Goal: Entertainment & Leisure: Consume media (video, audio)

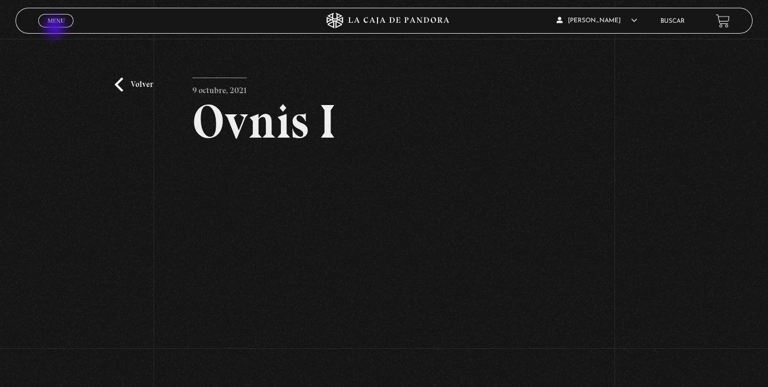
click at [56, 30] on div "Menu Cerrar" at bounding box center [153, 20] width 231 height 25
click at [56, 21] on span "Menu" at bounding box center [56, 21] width 17 height 6
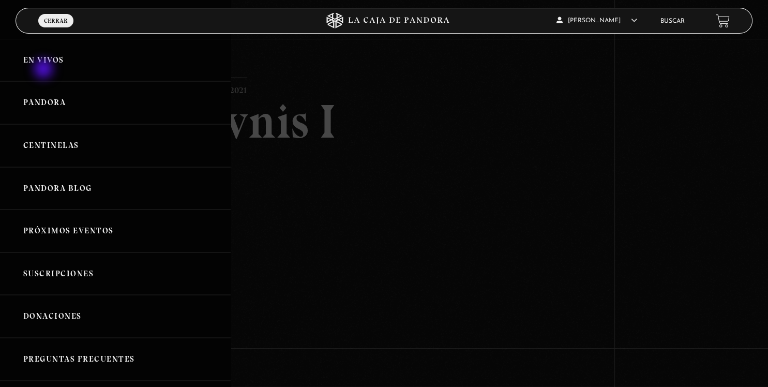
click at [44, 67] on link "En vivos" at bounding box center [115, 60] width 231 height 43
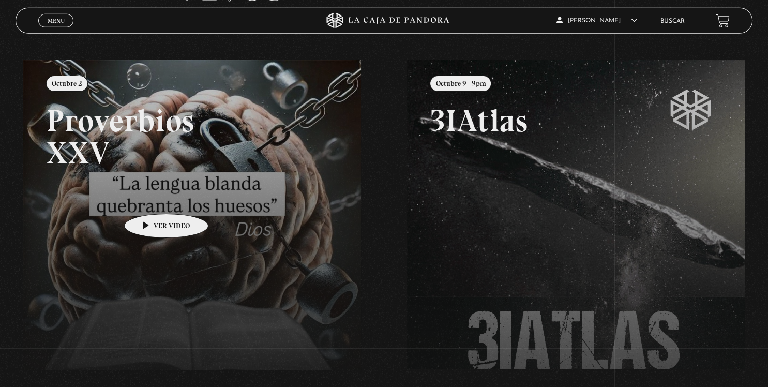
scroll to position [83, 0]
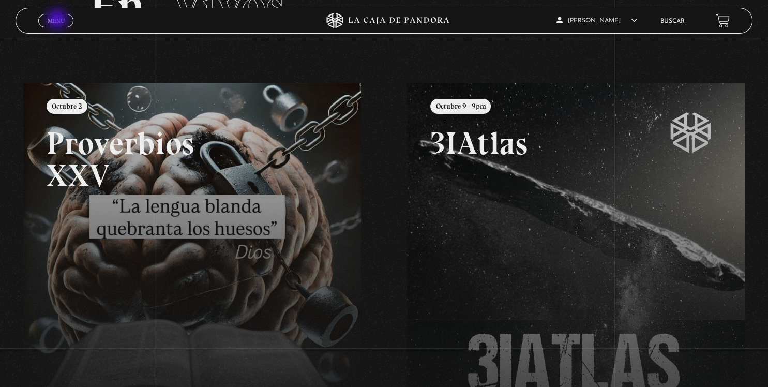
click at [58, 20] on span "Menu" at bounding box center [56, 21] width 17 height 6
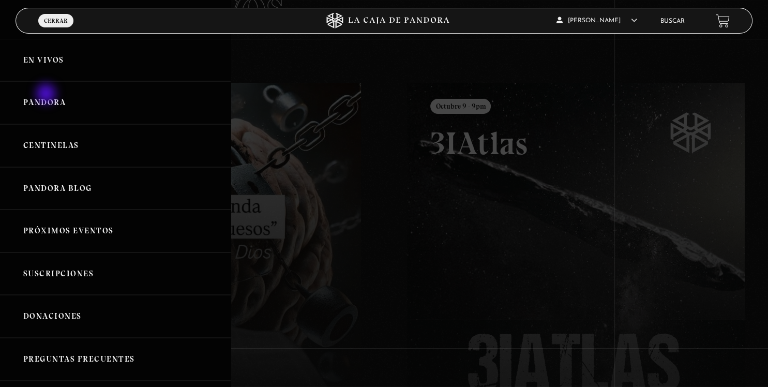
click at [47, 95] on link "Pandora" at bounding box center [115, 102] width 231 height 43
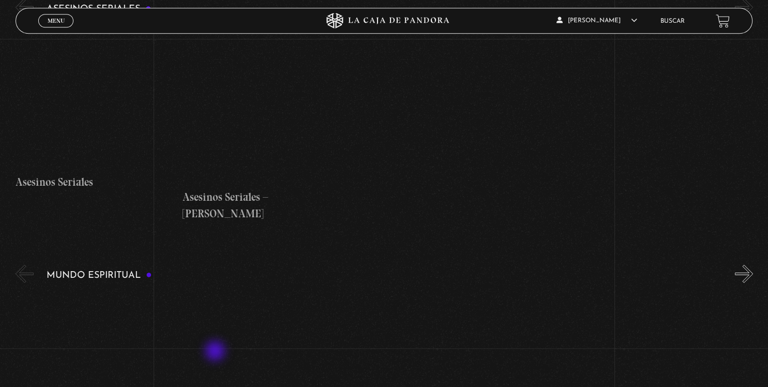
scroll to position [3003, 0]
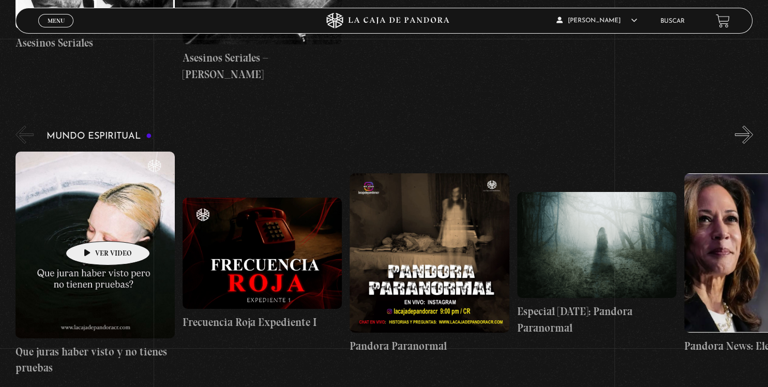
click at [92, 226] on figure at bounding box center [95, 244] width 159 height 187
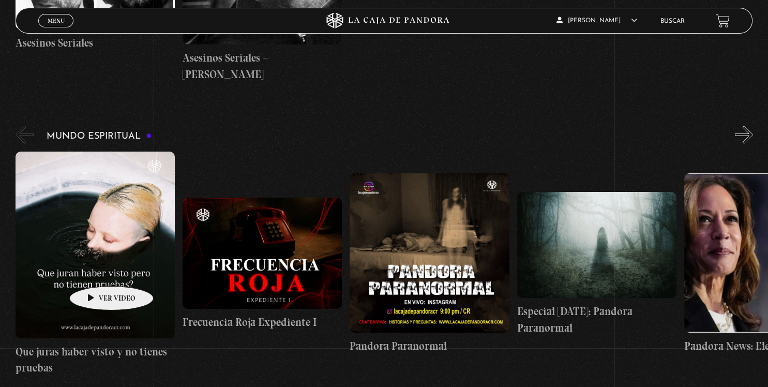
click at [95, 271] on figure at bounding box center [95, 244] width 159 height 187
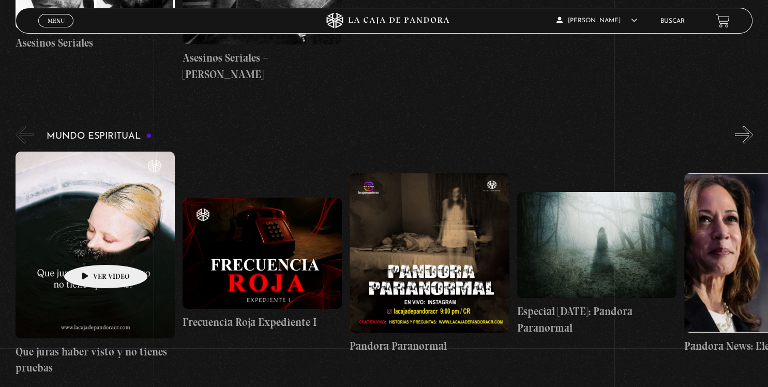
click at [89, 249] on figure at bounding box center [95, 244] width 159 height 187
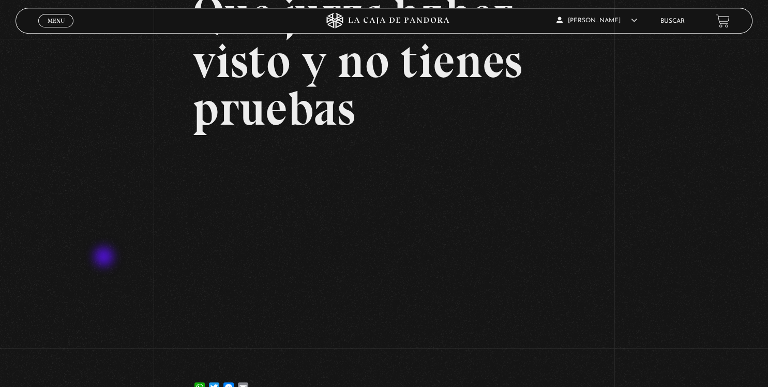
scroll to position [163, 0]
